Goal: Task Accomplishment & Management: Manage account settings

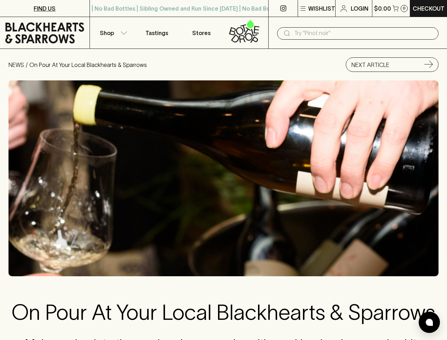
click at [223, 170] on img at bounding box center [224, 178] width 430 height 196
click at [316, 9] on p "Wishlist" at bounding box center [322, 8] width 27 height 9
click at [358, 33] on input "text" at bounding box center [363, 33] width 139 height 11
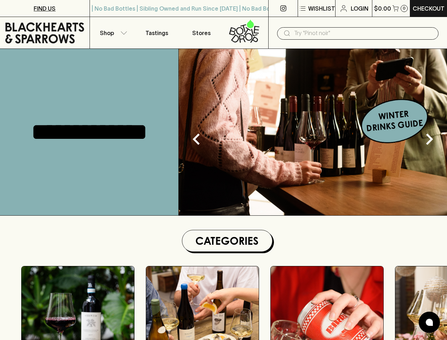
click at [316, 9] on p "Wishlist" at bounding box center [322, 8] width 27 height 9
click at [112, 33] on div at bounding box center [223, 170] width 447 height 340
